Goal: Find specific page/section: Find specific page/section

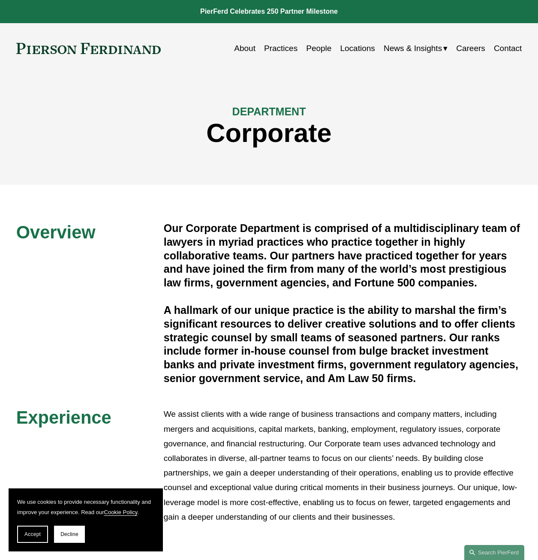
click at [322, 49] on link "People" at bounding box center [318, 48] width 25 height 16
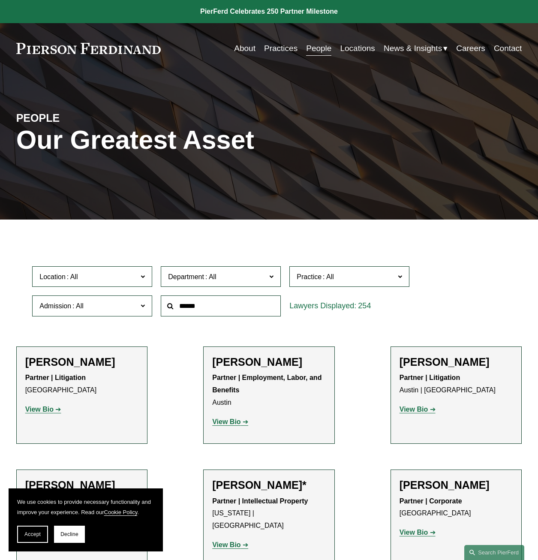
click at [84, 307] on span at bounding box center [78, 305] width 14 height 7
click at [0, 0] on link "Nevada" at bounding box center [0, 0] width 0 height 0
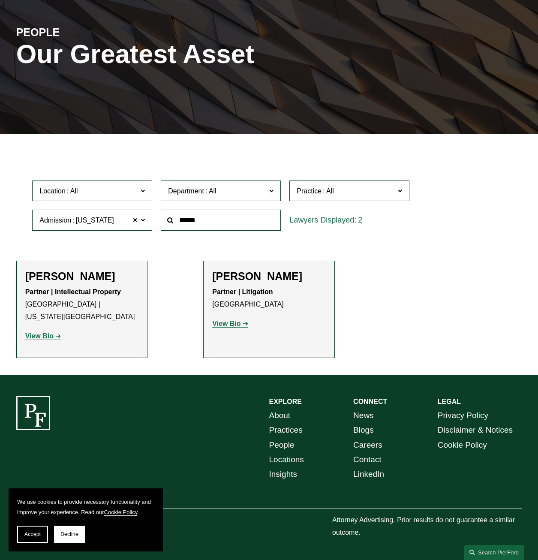
scroll to position [88, 0]
